Goal: Information Seeking & Learning: Find specific fact

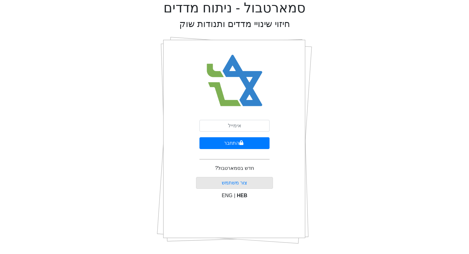
click at [231, 128] on input "email" at bounding box center [234, 126] width 70 height 12
type input "[EMAIL_ADDRESS][DOMAIN_NAME]"
click at [199, 137] on button "התחבר" at bounding box center [234, 143] width 70 height 12
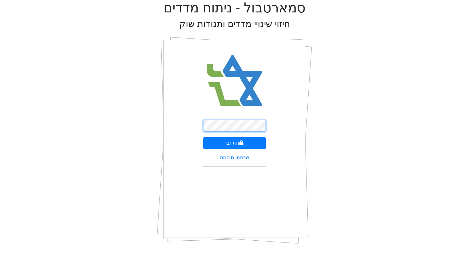
click at [203, 137] on button "התחבר" at bounding box center [234, 143] width 63 height 12
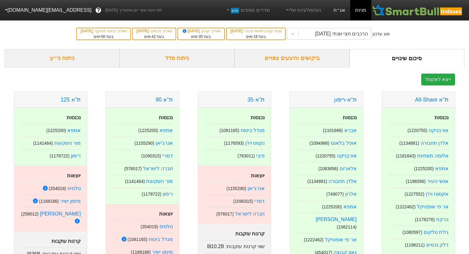
click at [335, 10] on link "אג״ח" at bounding box center [339, 10] width 22 height 20
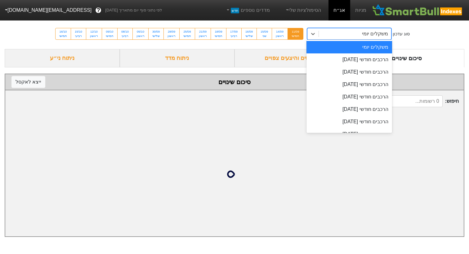
click at [348, 37] on div "משקלים יומי" at bounding box center [355, 33] width 72 height 11
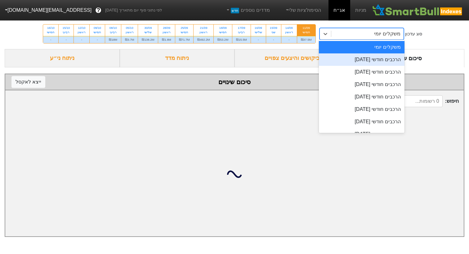
click at [341, 57] on div "הרכבים חודשי [DATE]" at bounding box center [362, 59] width 86 height 12
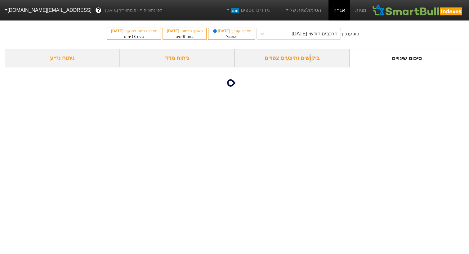
click at [309, 60] on div "ביקושים והיצעים צפויים" at bounding box center [291, 58] width 115 height 18
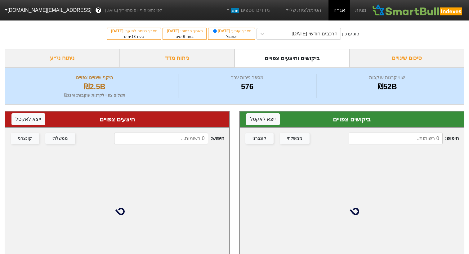
click at [367, 135] on input at bounding box center [395, 138] width 94 height 12
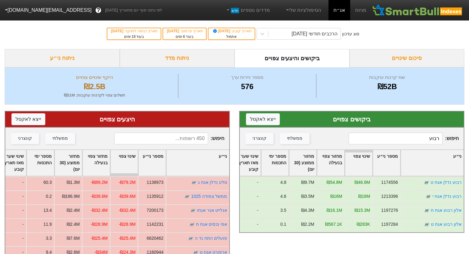
type input "רבוע"
click at [177, 138] on input at bounding box center [161, 138] width 94 height 12
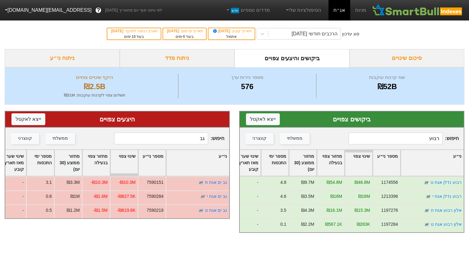
type input "ג"
click at [304, 35] on div "הרכבים חודשי [DATE]" at bounding box center [314, 33] width 46 height 7
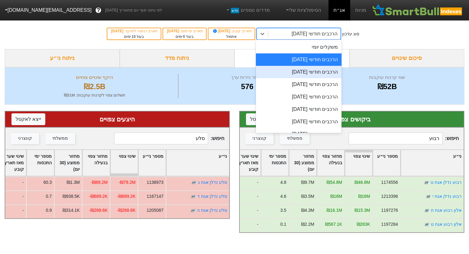
click at [293, 71] on div "הרכבים חודשי [DATE]" at bounding box center [299, 72] width 86 height 12
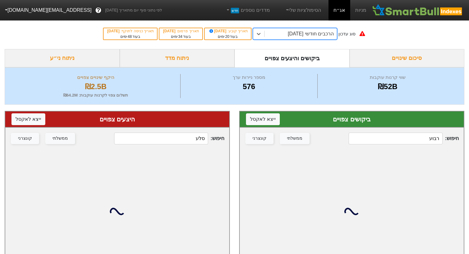
click at [183, 138] on input "סלע" at bounding box center [161, 138] width 94 height 12
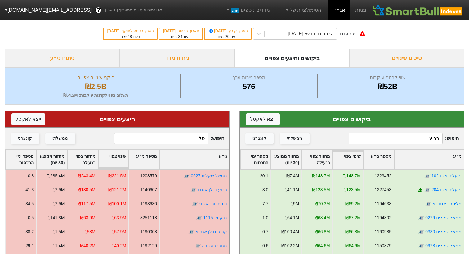
type input "סלע"
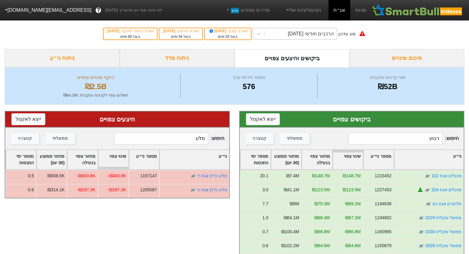
click at [297, 34] on div "הרכבים חודשי [DATE]" at bounding box center [311, 33] width 46 height 7
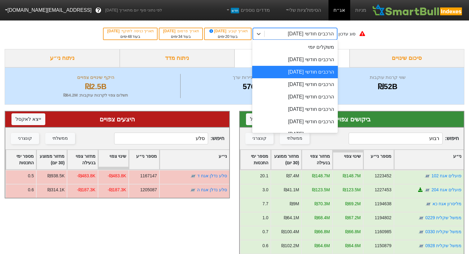
drag, startPoint x: 291, startPoint y: 57, endPoint x: 291, endPoint y: 63, distance: 6.0
click at [291, 57] on div "הרכבים חודשי [DATE]" at bounding box center [295, 59] width 86 height 12
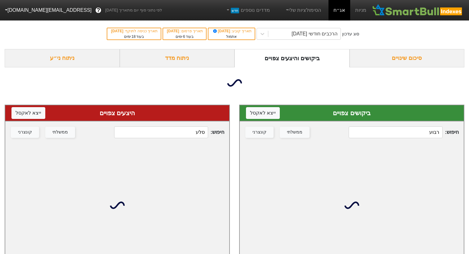
drag, startPoint x: 416, startPoint y: 133, endPoint x: 467, endPoint y: 130, distance: 50.9
click at [467, 130] on div "ביקושים צפויים ייצא ל אקסל חיפוש : רבוע ממשלתי קונצרני" at bounding box center [351, 185] width 234 height 175
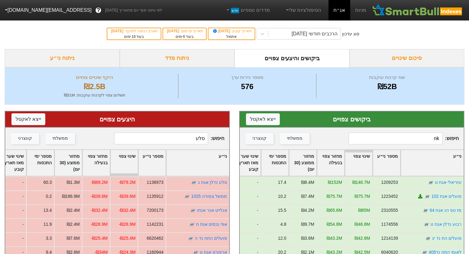
type input "n"
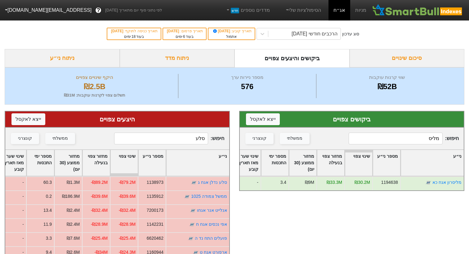
type input "מליס"
click at [201, 139] on input "סלע" at bounding box center [161, 138] width 94 height 12
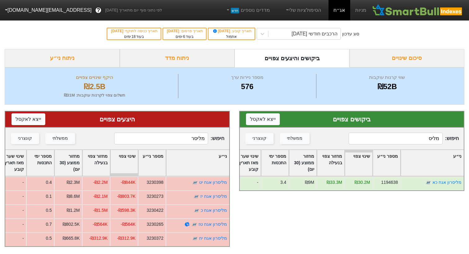
drag, startPoint x: 163, startPoint y: 133, endPoint x: 181, endPoint y: 133, distance: 17.4
click at [181, 133] on input "מליסר" at bounding box center [161, 138] width 94 height 12
click at [193, 139] on input "מליסר" at bounding box center [161, 138] width 94 height 12
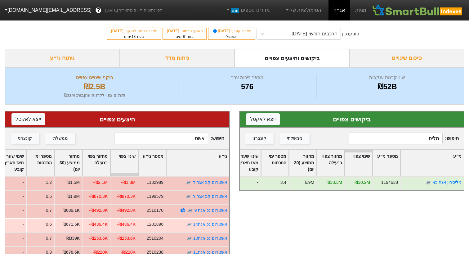
type input "אשט"
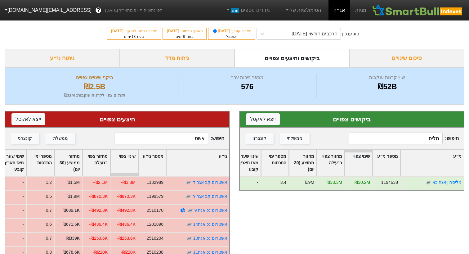
drag, startPoint x: 398, startPoint y: 142, endPoint x: 454, endPoint y: 138, distance: 56.0
click at [454, 138] on span "חיפוש : מליס" at bounding box center [403, 138] width 110 height 12
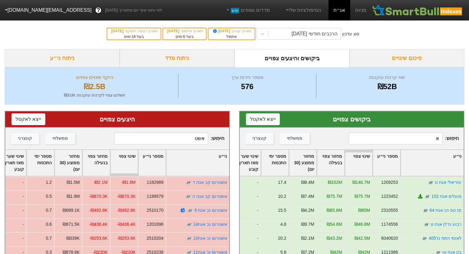
type input "א"
click at [186, 143] on input "אשט" at bounding box center [161, 138] width 94 height 12
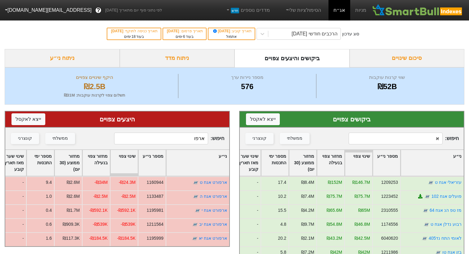
type input "ארפו"
